Goal: Find specific page/section: Find specific page/section

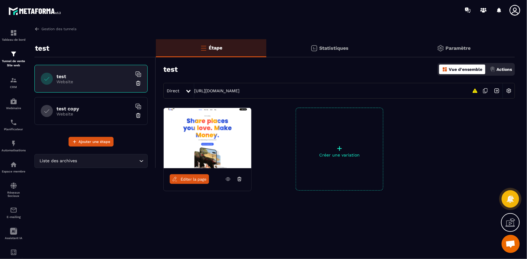
scroll to position [499, 0]
click at [36, 30] on img at bounding box center [36, 28] width 5 height 5
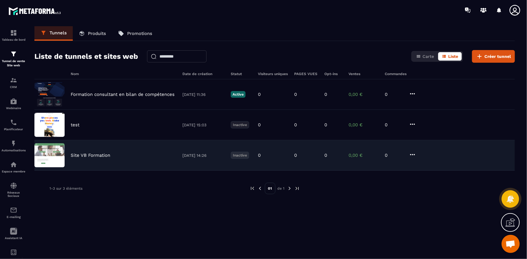
click at [116, 161] on div "Site VB Formation [DATE] 14:26 Inactive 0 0 0 0,00 € 0" at bounding box center [274, 155] width 480 height 30
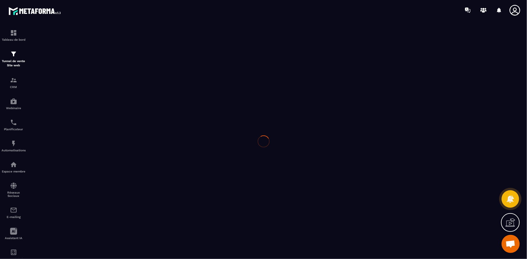
click at [116, 161] on div at bounding box center [263, 141] width 527 height 243
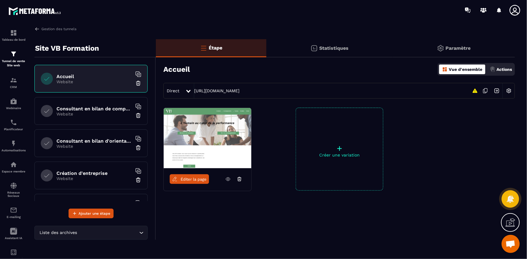
click at [181, 181] on span "Éditer la page" at bounding box center [194, 179] width 26 height 5
